Goal: Use online tool/utility: Use online tool/utility

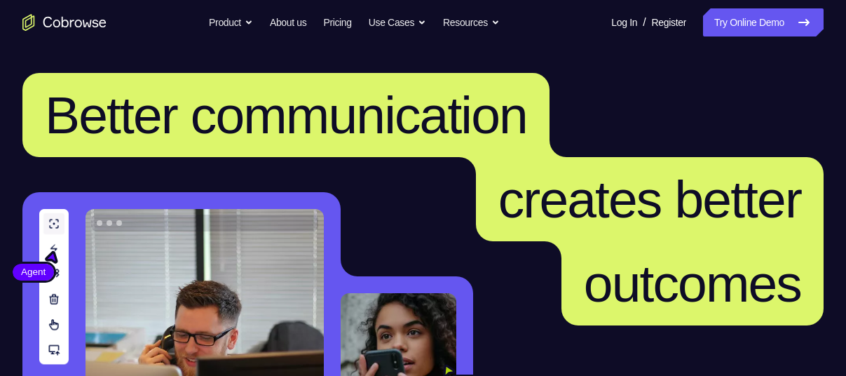
click at [718, 11] on link "Try Online Demo" at bounding box center [763, 22] width 121 height 28
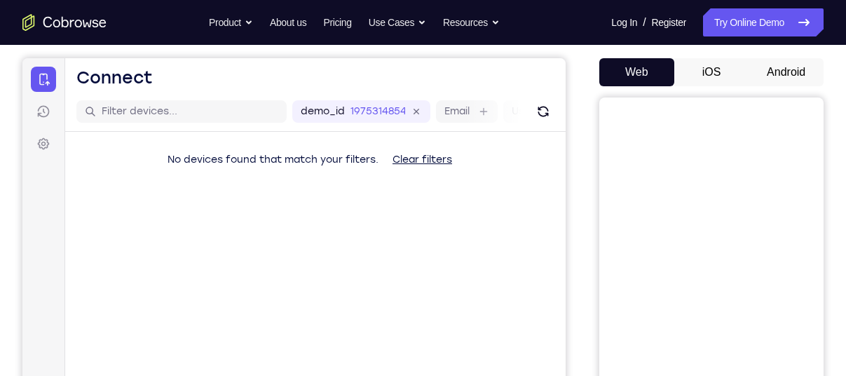
scroll to position [123, 0]
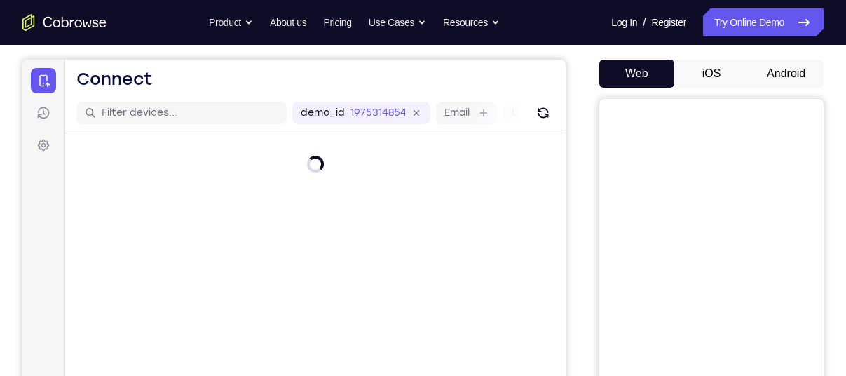
click at [778, 69] on button "Android" at bounding box center [786, 74] width 75 height 28
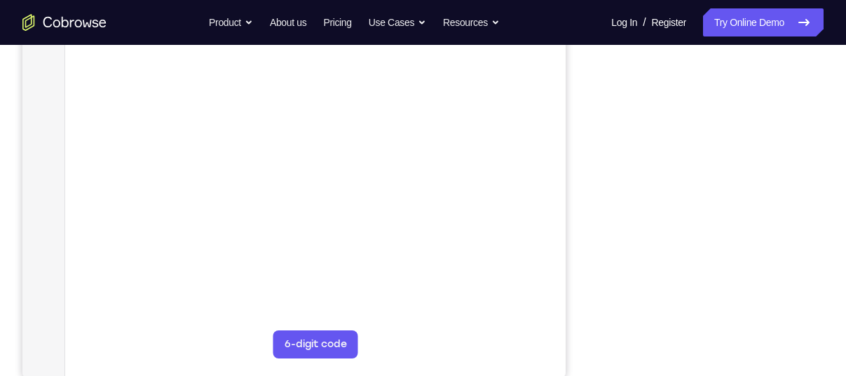
scroll to position [276, 0]
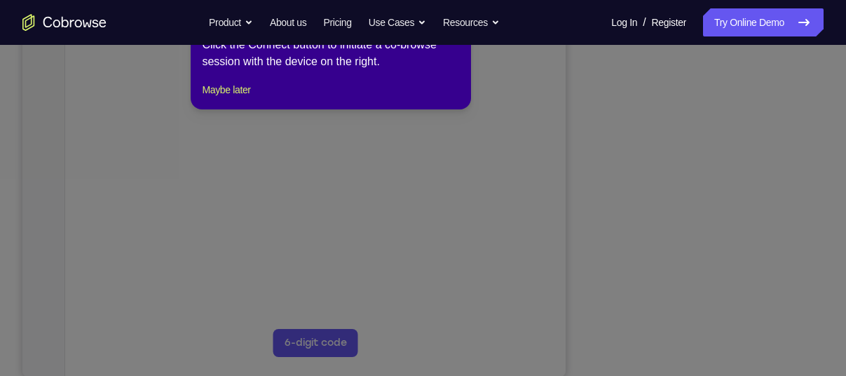
click at [701, 163] on icon at bounding box center [428, 185] width 857 height 382
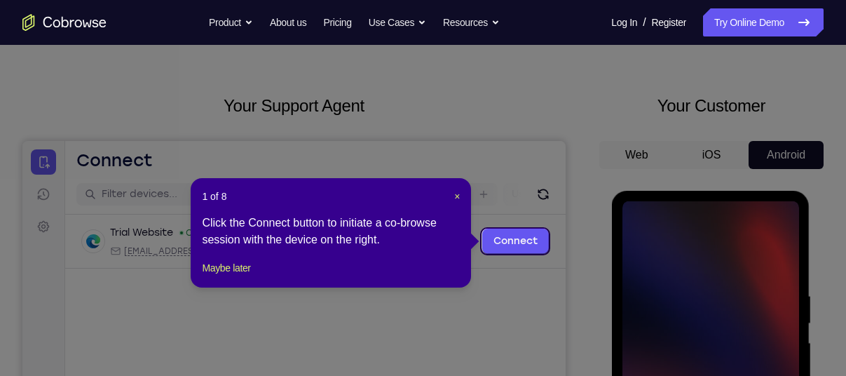
scroll to position [0, 0]
click at [456, 195] on span "×" at bounding box center [457, 196] width 6 height 11
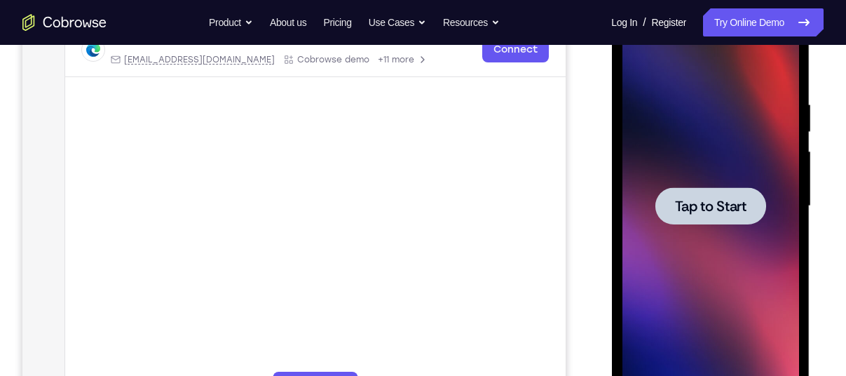
scroll to position [234, 0]
click at [678, 198] on span "Tap to Start" at bounding box center [710, 205] width 72 height 14
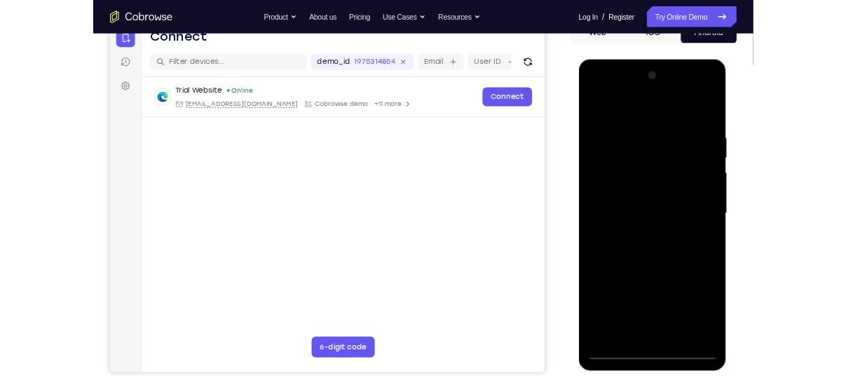
scroll to position [155, 0]
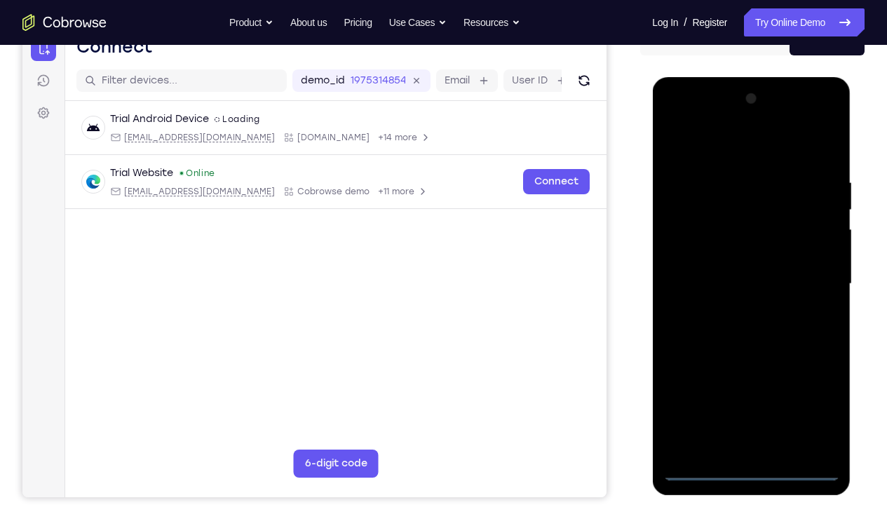
click at [751, 375] on div at bounding box center [751, 284] width 177 height 393
click at [806, 375] on div at bounding box center [751, 284] width 177 height 393
click at [826, 120] on div at bounding box center [751, 284] width 177 height 393
click at [780, 144] on div at bounding box center [751, 284] width 177 height 393
click at [724, 118] on div at bounding box center [751, 284] width 177 height 393
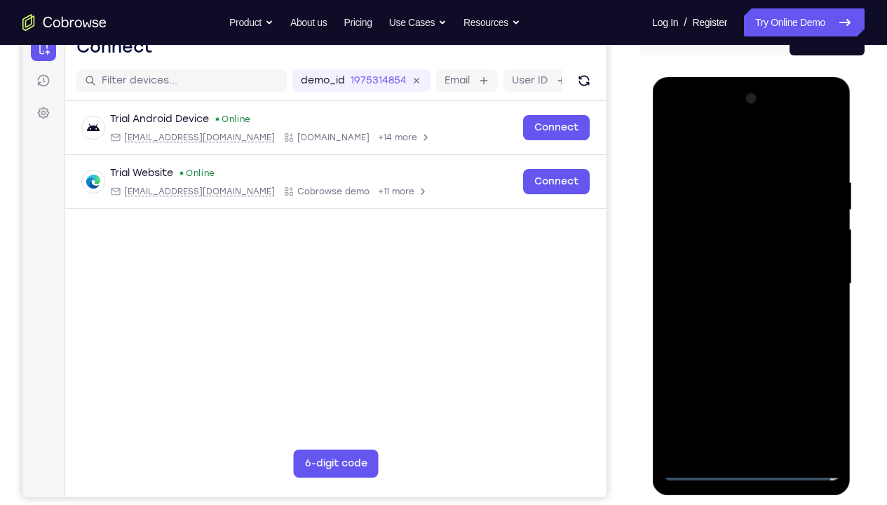
click at [700, 256] on div at bounding box center [751, 284] width 177 height 393
click at [763, 368] on div at bounding box center [751, 284] width 177 height 393
click at [797, 375] on div at bounding box center [751, 284] width 177 height 393
drag, startPoint x: 780, startPoint y: 381, endPoint x: 778, endPoint y: 180, distance: 200.5
click at [778, 180] on div at bounding box center [751, 284] width 177 height 393
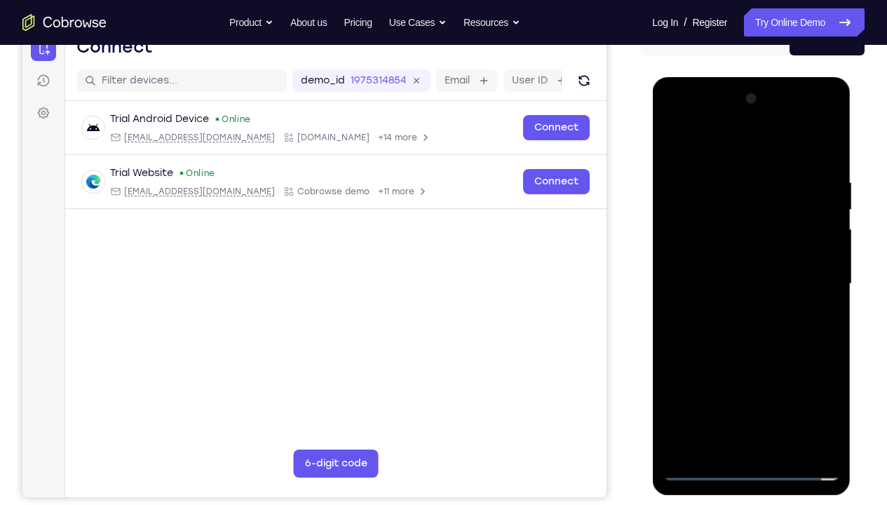
drag, startPoint x: 803, startPoint y: 327, endPoint x: 759, endPoint y: 124, distance: 208.1
click at [759, 124] on div at bounding box center [751, 284] width 177 height 393
drag, startPoint x: 794, startPoint y: 415, endPoint x: 746, endPoint y: 203, distance: 217.2
click at [746, 203] on div at bounding box center [751, 284] width 177 height 393
drag, startPoint x: 789, startPoint y: 356, endPoint x: 756, endPoint y: 130, distance: 228.8
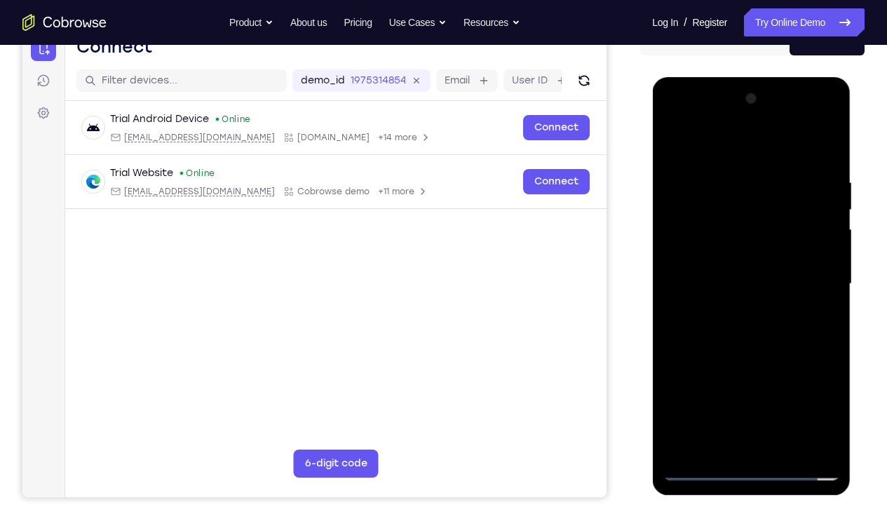
click at [756, 130] on div at bounding box center [751, 284] width 177 height 393
drag, startPoint x: 785, startPoint y: 420, endPoint x: 769, endPoint y: 151, distance: 269.7
click at [769, 151] on div at bounding box center [751, 284] width 177 height 393
drag, startPoint x: 781, startPoint y: 441, endPoint x: 796, endPoint y: 155, distance: 286.4
click at [796, 155] on div at bounding box center [751, 284] width 177 height 393
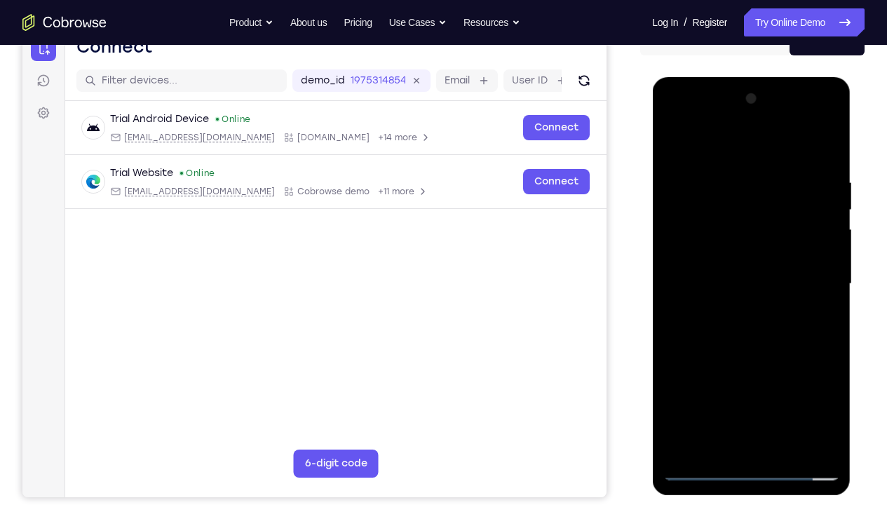
drag, startPoint x: 769, startPoint y: 297, endPoint x: 762, endPoint y: 492, distance: 195.0
click at [762, 375] on div at bounding box center [751, 286] width 198 height 418
drag, startPoint x: 772, startPoint y: 197, endPoint x: 776, endPoint y: 480, distance: 283.3
click at [776, 375] on div at bounding box center [751, 286] width 198 height 418
drag, startPoint x: 763, startPoint y: 203, endPoint x: 773, endPoint y: 470, distance: 268.0
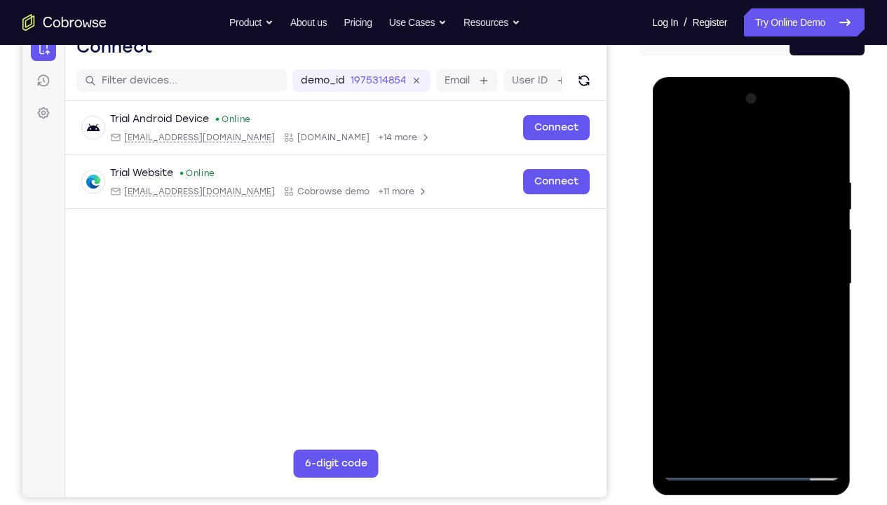
click at [773, 375] on div at bounding box center [751, 284] width 177 height 393
click at [838, 257] on div at bounding box center [751, 284] width 177 height 393
drag, startPoint x: 759, startPoint y: 208, endPoint x: 770, endPoint y: 476, distance: 268.8
click at [770, 375] on div at bounding box center [751, 284] width 177 height 393
drag, startPoint x: 759, startPoint y: 323, endPoint x: 773, endPoint y: 501, distance: 178.6
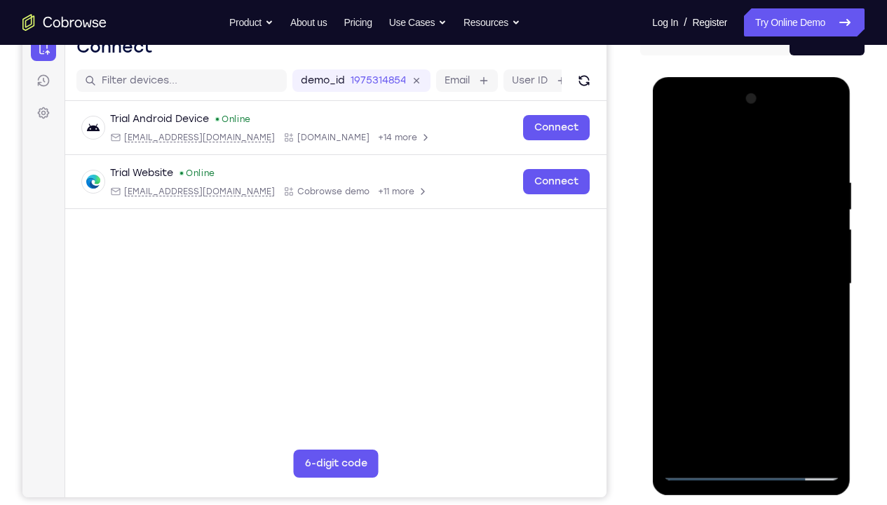
click at [773, 375] on html "Online web based iOS Simulators and Android Emulators. Run iPhone, iPad, Mobile…" at bounding box center [752, 287] width 200 height 421
click at [773, 355] on div at bounding box center [751, 284] width 177 height 393
click at [751, 277] on div at bounding box center [751, 284] width 177 height 393
click at [822, 313] on div at bounding box center [751, 284] width 177 height 393
click at [798, 240] on div at bounding box center [751, 284] width 177 height 393
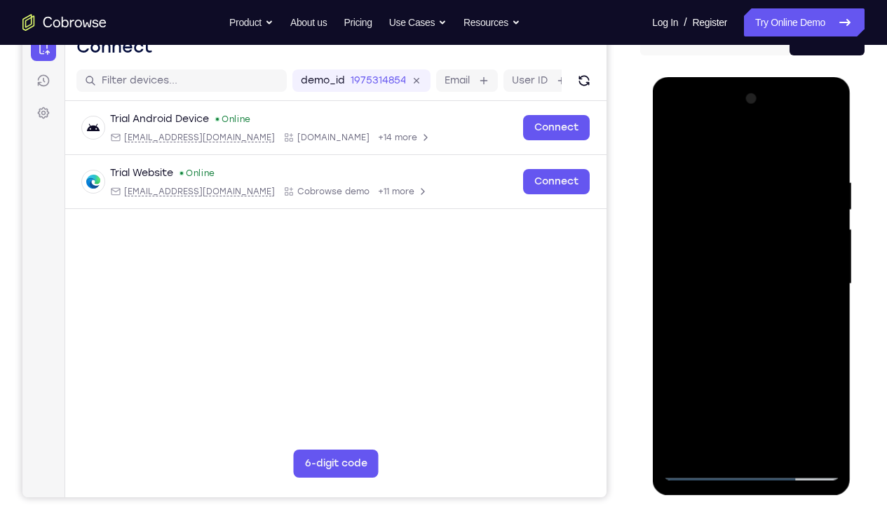
click at [798, 235] on div at bounding box center [751, 284] width 177 height 393
click at [801, 273] on div at bounding box center [751, 284] width 177 height 393
click at [803, 271] on div at bounding box center [751, 284] width 177 height 393
click at [806, 290] on div at bounding box center [751, 284] width 177 height 393
click at [828, 317] on div at bounding box center [751, 284] width 177 height 393
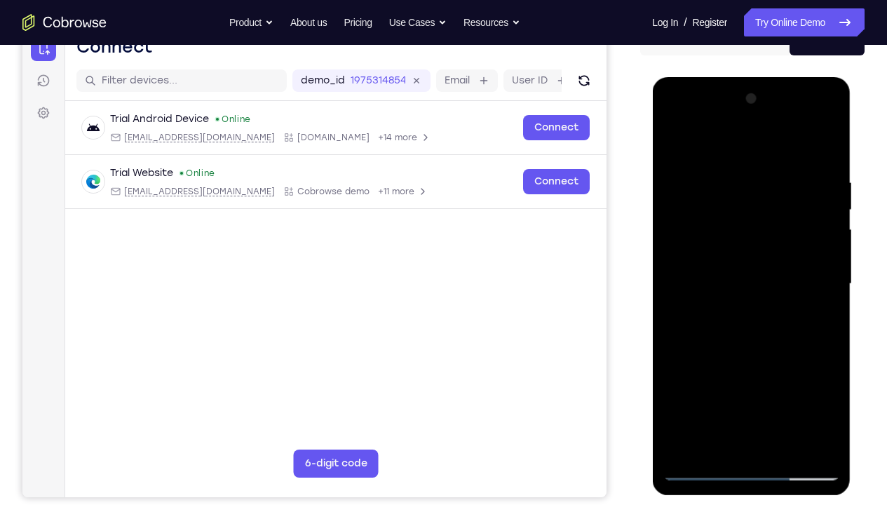
click at [828, 317] on div at bounding box center [751, 284] width 177 height 393
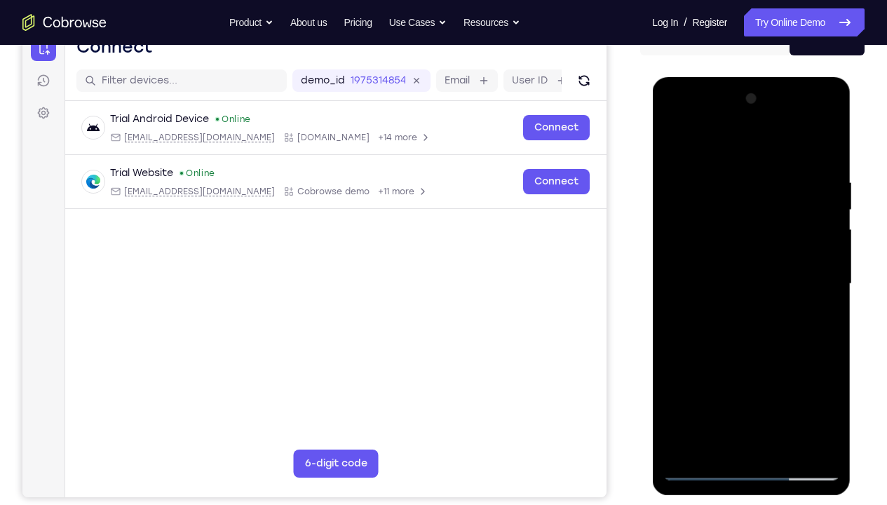
click at [828, 317] on div at bounding box center [751, 284] width 177 height 393
click at [756, 311] on div at bounding box center [751, 284] width 177 height 393
click at [731, 375] on div at bounding box center [751, 284] width 177 height 393
click at [719, 375] on div at bounding box center [751, 284] width 177 height 393
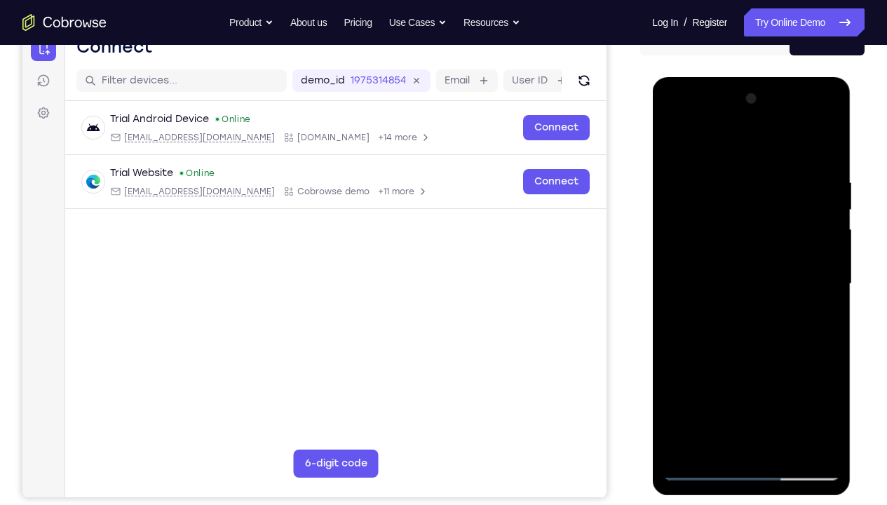
click at [719, 375] on div at bounding box center [751, 284] width 177 height 393
click at [768, 375] on div at bounding box center [751, 284] width 177 height 393
click at [775, 375] on div at bounding box center [751, 284] width 177 height 393
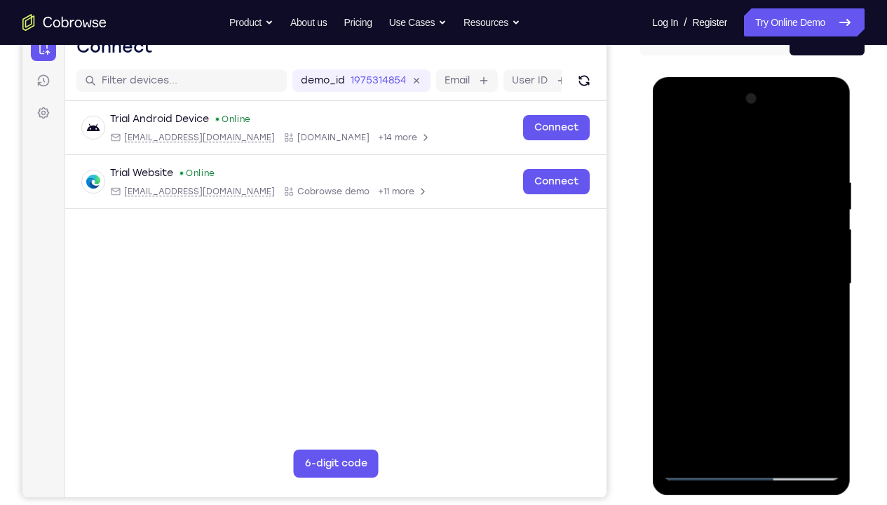
click at [775, 375] on div at bounding box center [751, 284] width 177 height 393
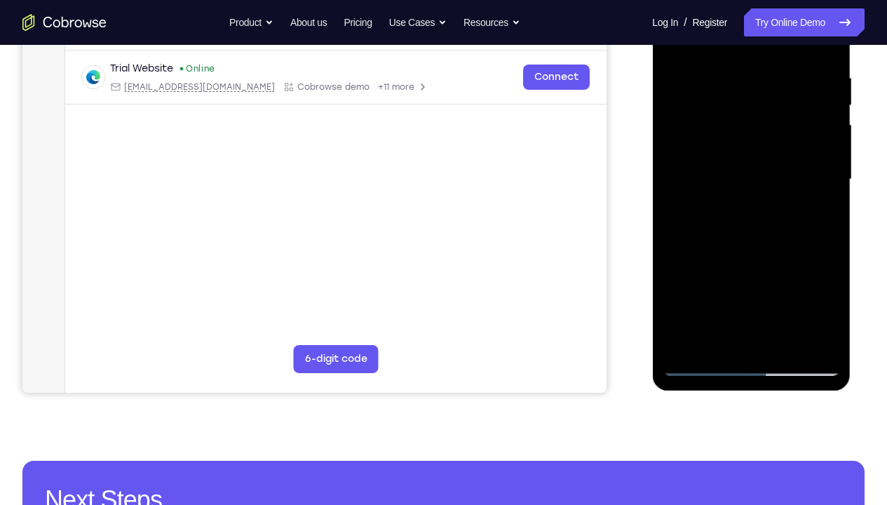
scroll to position [241, 0]
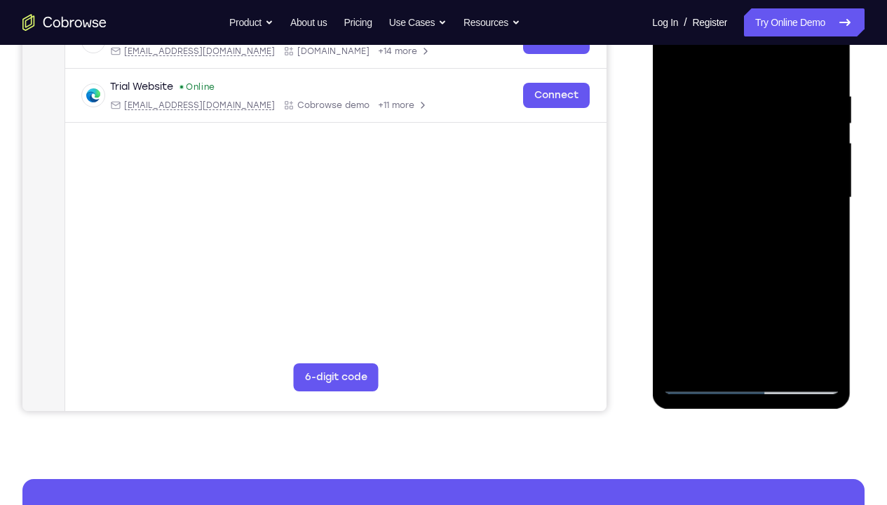
click at [832, 375] on div at bounding box center [751, 197] width 177 height 393
click at [799, 149] on div at bounding box center [751, 197] width 177 height 393
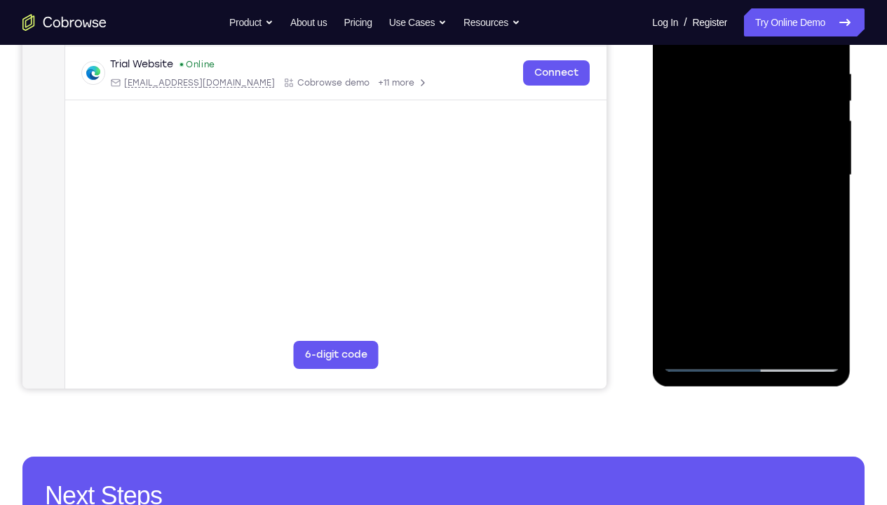
scroll to position [271, 0]
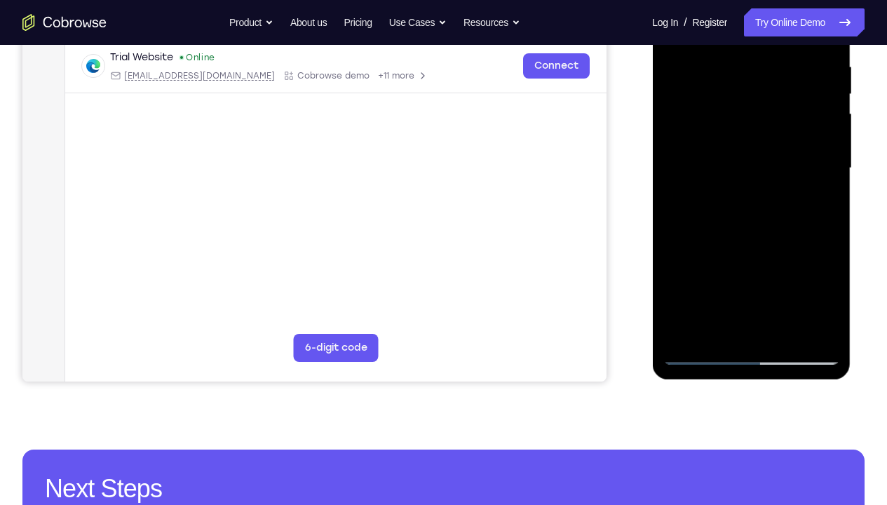
click at [700, 353] on div at bounding box center [751, 168] width 177 height 393
click at [745, 174] on div at bounding box center [751, 168] width 177 height 393
click at [752, 158] on div at bounding box center [751, 168] width 177 height 393
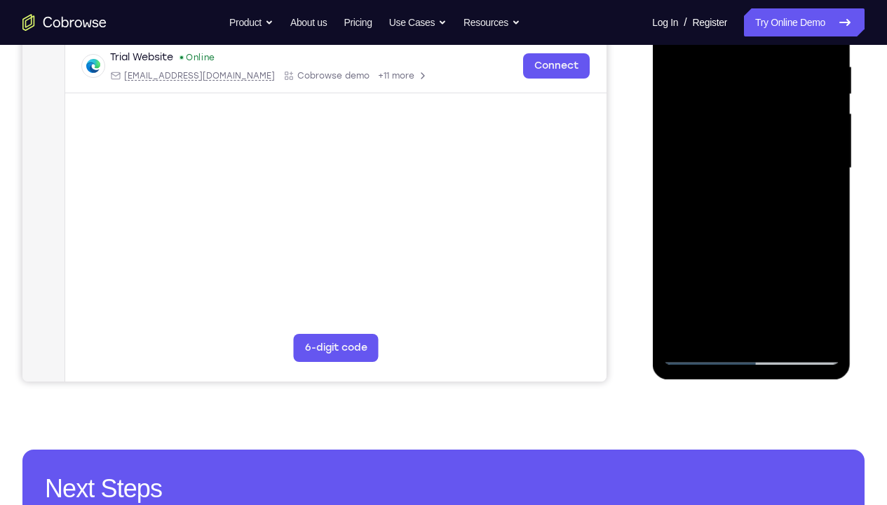
click at [752, 158] on div at bounding box center [751, 168] width 177 height 393
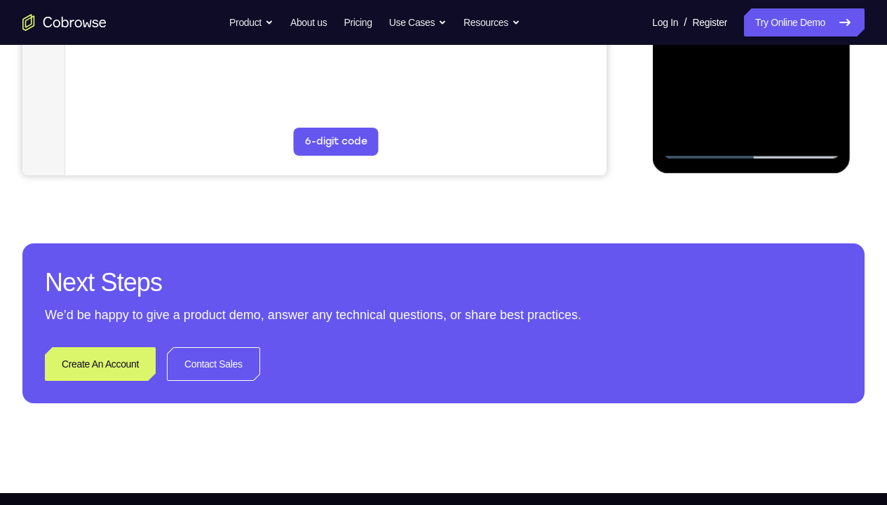
scroll to position [242, 0]
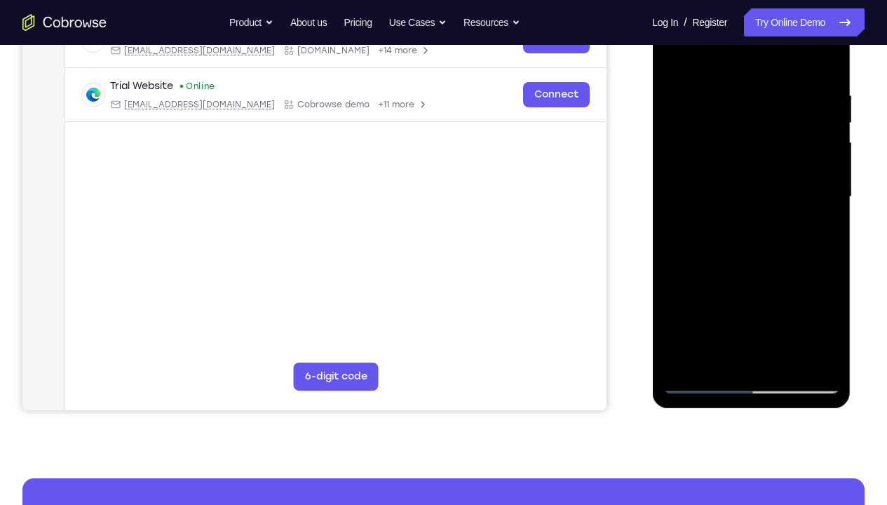
drag, startPoint x: 780, startPoint y: 314, endPoint x: 768, endPoint y: 104, distance: 210.0
click at [768, 104] on div at bounding box center [751, 197] width 177 height 393
drag, startPoint x: 786, startPoint y: 271, endPoint x: 771, endPoint y: 93, distance: 178.7
click at [771, 93] on div at bounding box center [751, 197] width 177 height 393
drag, startPoint x: 761, startPoint y: 156, endPoint x: 770, endPoint y: 161, distance: 11.3
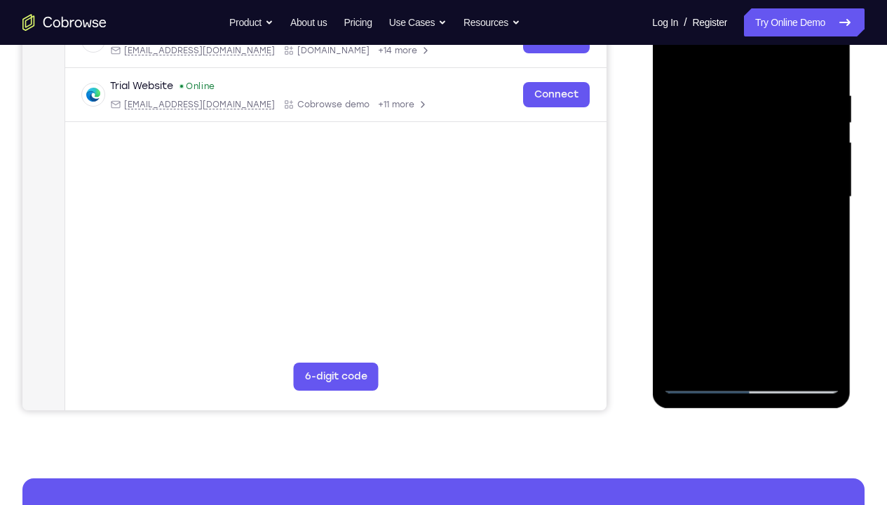
click at [770, 161] on div at bounding box center [751, 197] width 177 height 393
click at [765, 157] on div at bounding box center [751, 197] width 177 height 393
click at [795, 154] on div at bounding box center [751, 197] width 177 height 393
click at [725, 166] on div at bounding box center [751, 197] width 177 height 393
click at [831, 228] on div at bounding box center [751, 197] width 177 height 393
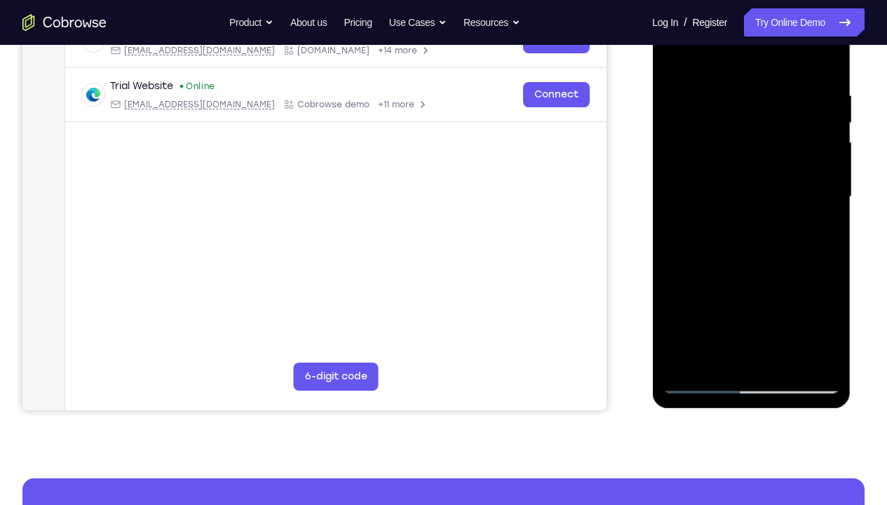
click at [753, 208] on div at bounding box center [751, 197] width 177 height 393
click at [724, 340] on div at bounding box center [751, 197] width 177 height 393
click at [716, 367] on div at bounding box center [751, 197] width 177 height 393
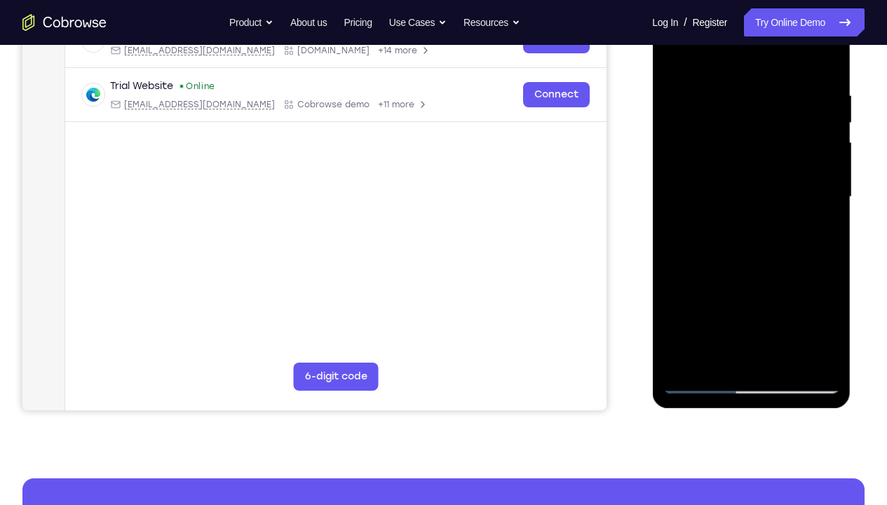
click at [716, 367] on div at bounding box center [751, 197] width 177 height 393
click at [725, 346] on div at bounding box center [751, 197] width 177 height 393
drag, startPoint x: 715, startPoint y: 364, endPoint x: 712, endPoint y: 375, distance: 11.6
click at [712, 375] on div at bounding box center [751, 197] width 177 height 393
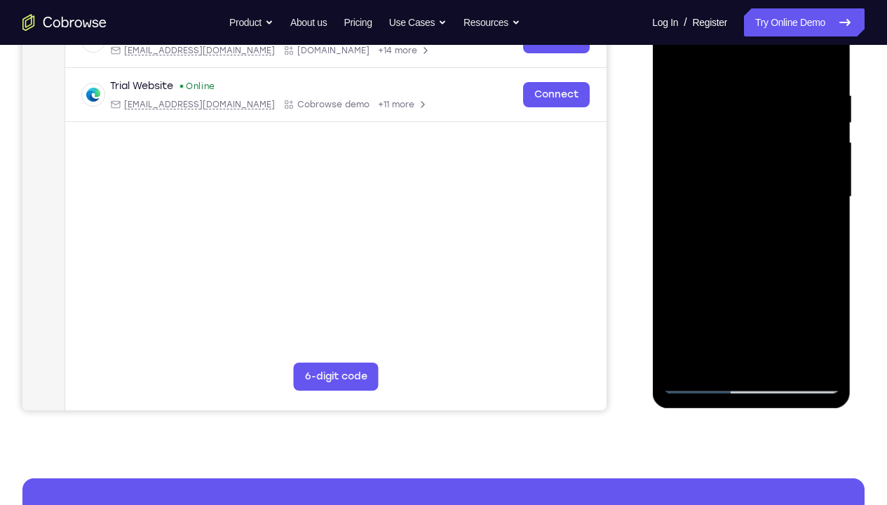
click at [710, 375] on div at bounding box center [751, 197] width 177 height 393
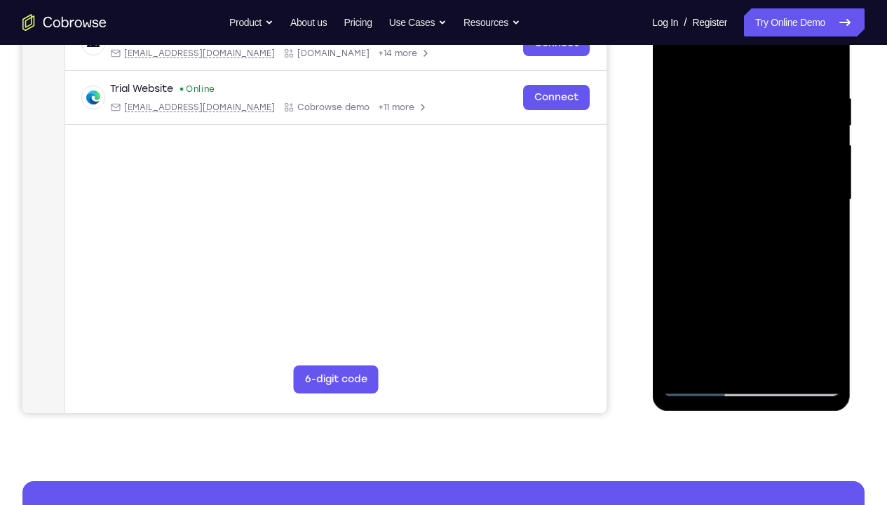
drag, startPoint x: 869, startPoint y: 182, endPoint x: 837, endPoint y: 199, distance: 36.4
click at [837, 199] on div "Your Support Agent Your Customer Web iOS Android Next Steps We’d be happy to gi…" at bounding box center [443, 268] width 887 height 925
click at [769, 237] on div at bounding box center [751, 200] width 177 height 393
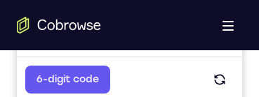
scroll to position [219, 0]
drag, startPoint x: 834, startPoint y: -42, endPoint x: 160, endPoint y: 73, distance: 684.2
click at [160, 73] on div "6-digit code Code entry" at bounding box center [129, 80] width 225 height 46
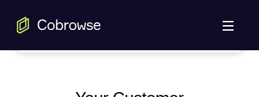
scroll to position [583, 0]
